Goal: Find specific page/section: Find specific page/section

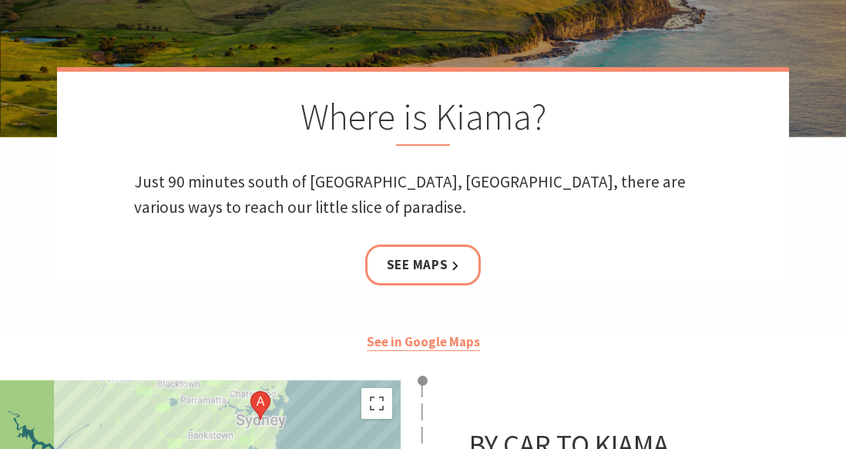
scroll to position [254, 0]
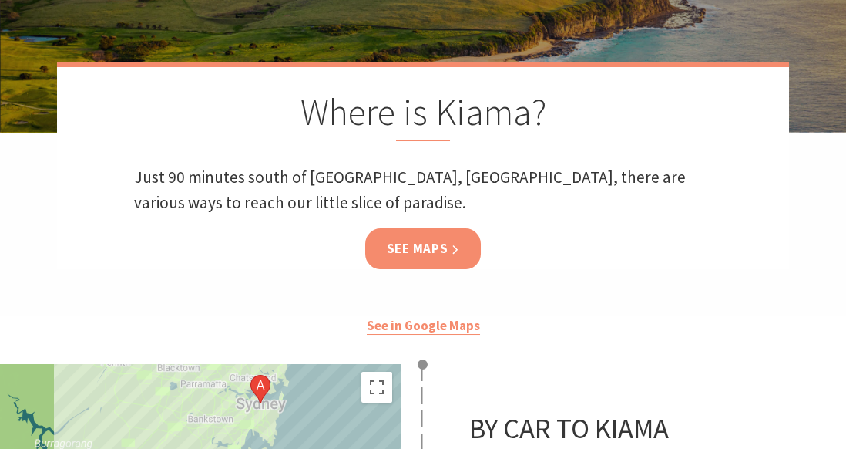
click at [452, 260] on link "See Maps" at bounding box center [423, 248] width 116 height 41
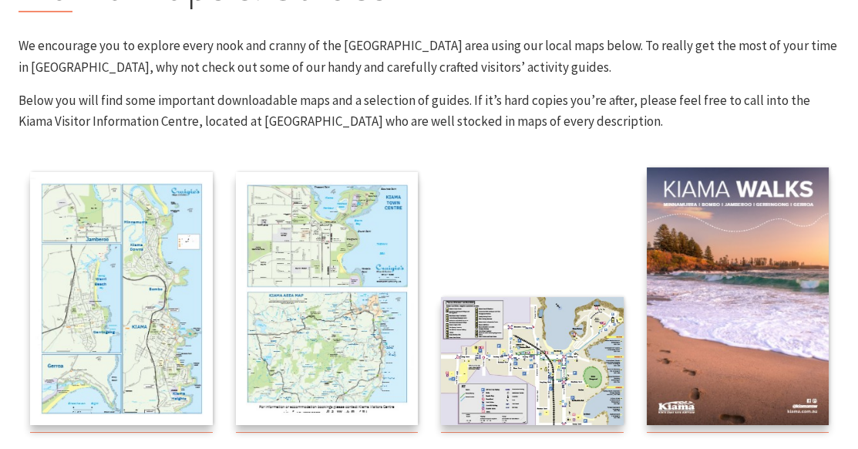
scroll to position [205, 0]
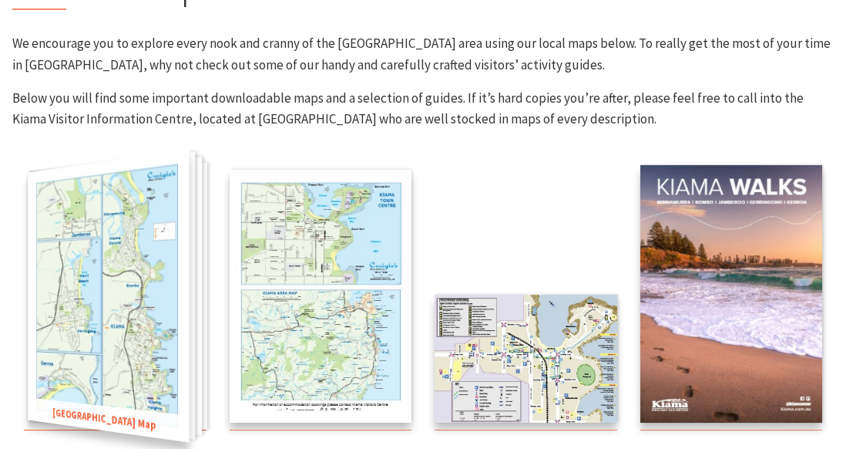
click at [114, 302] on img at bounding box center [108, 296] width 161 height 294
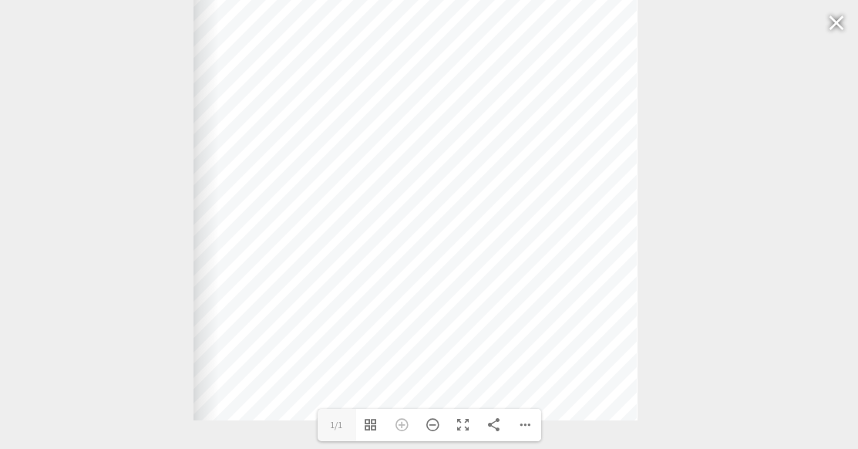
click at [82, 314] on div at bounding box center [193, 111] width 1323 height 617
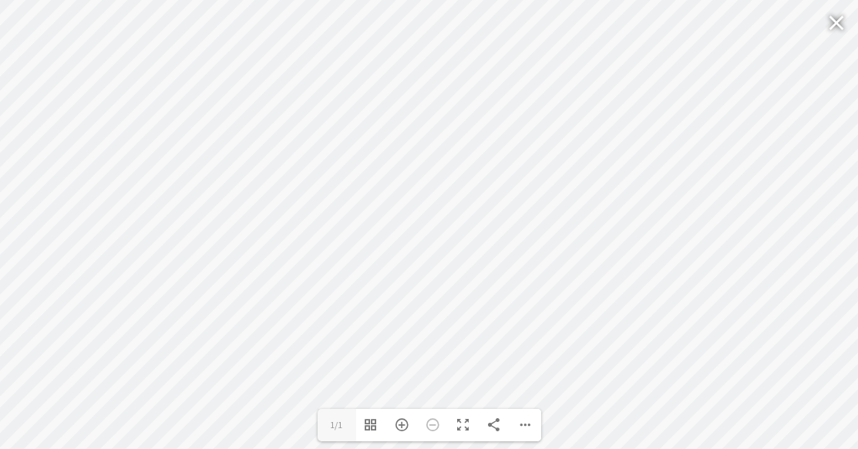
click at [463, 432] on div "Toggle Fullscreen" at bounding box center [464, 424] width 31 height 32
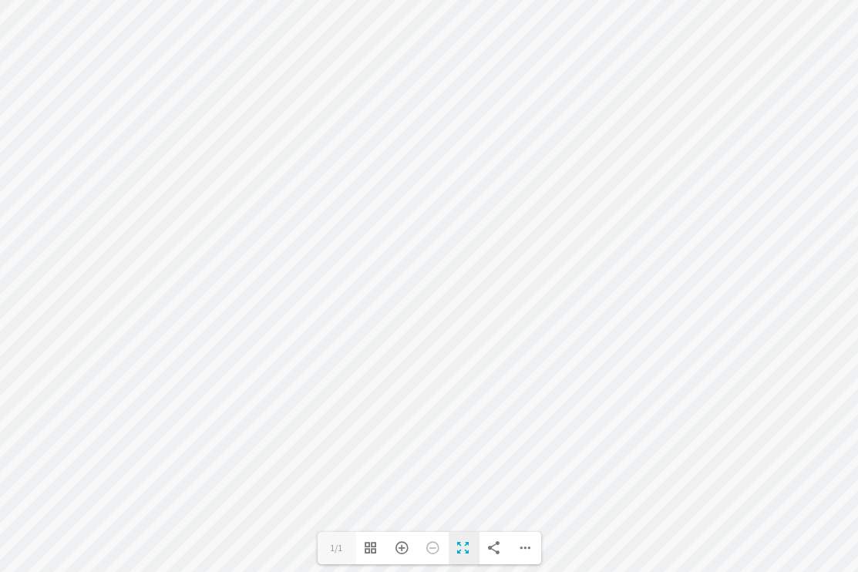
click at [401, 448] on div "Zoom In" at bounding box center [402, 548] width 31 height 32
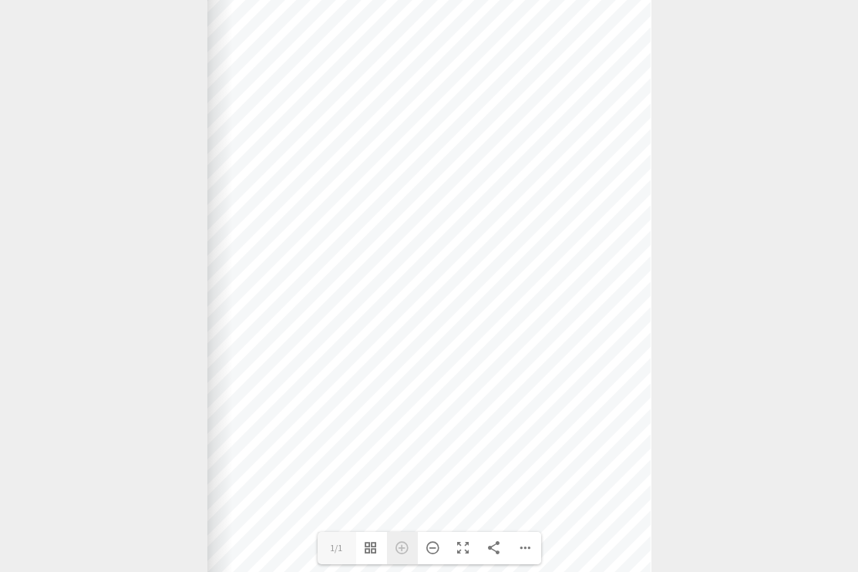
click at [401, 448] on div "Zoom In" at bounding box center [402, 548] width 31 height 32
click at [406, 448] on div "Zoom In" at bounding box center [402, 548] width 31 height 32
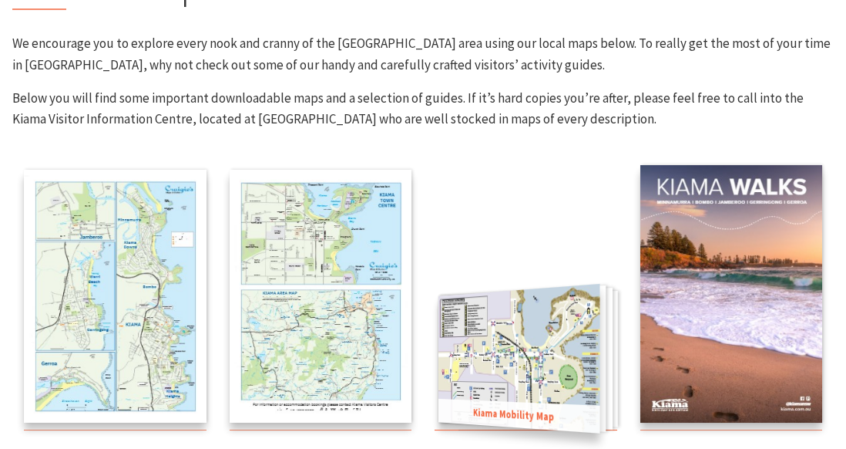
click at [450, 318] on img at bounding box center [519, 358] width 161 height 149
